Goal: Find specific page/section: Find specific page/section

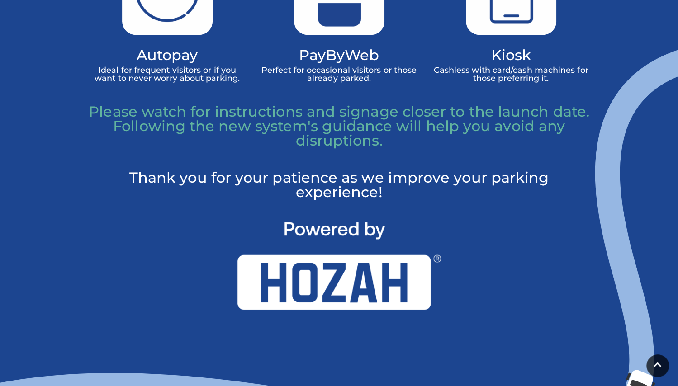
scroll to position [669, 0]
